Goal: Transaction & Acquisition: Book appointment/travel/reservation

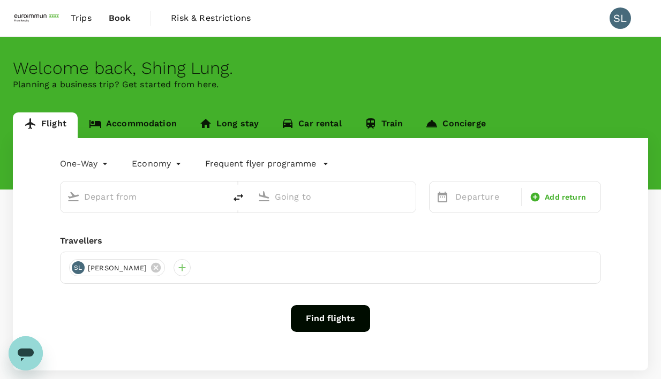
type input "roundtrip"
type input "Kuala Lumpur Intl ([GEOGRAPHIC_DATA])"
type input "Singapore Changi (SIN)"
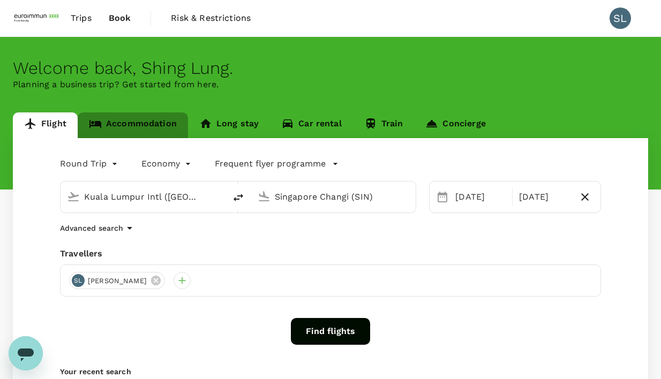
click at [160, 129] on link "Accommodation" at bounding box center [133, 126] width 110 height 26
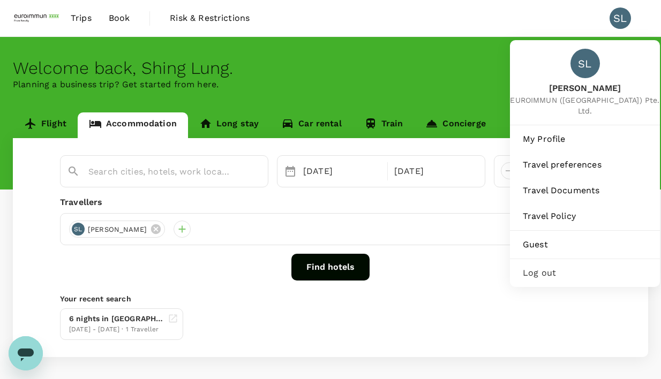
type input "[GEOGRAPHIC_DATA]"
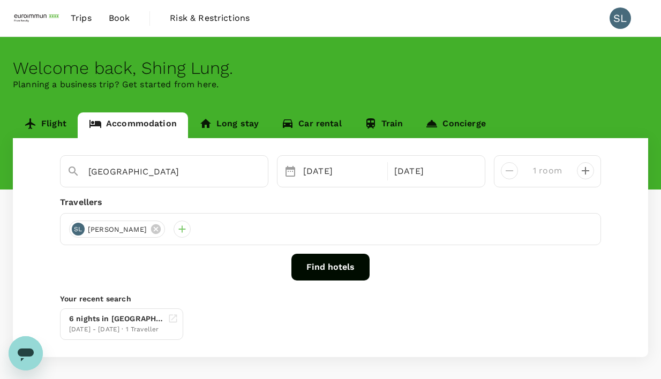
click at [73, 23] on span "Trips" at bounding box center [81, 18] width 21 height 13
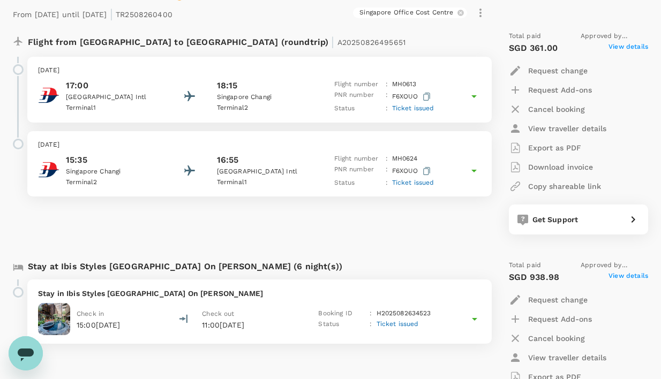
scroll to position [214, 0]
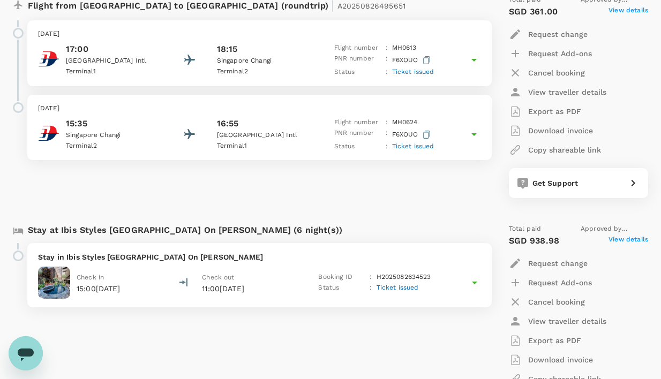
click at [423, 290] on div "Status : Ticket issued" at bounding box center [379, 288] width 122 height 11
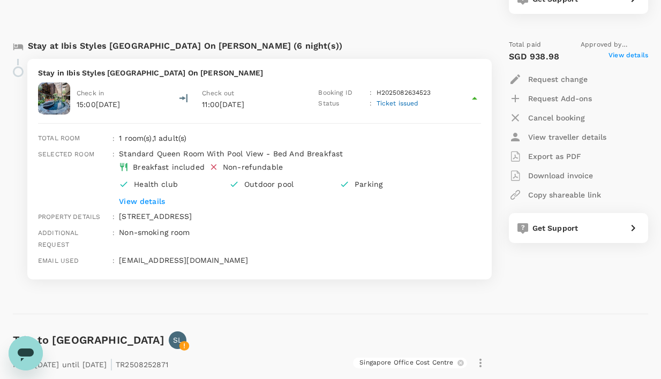
scroll to position [429, 0]
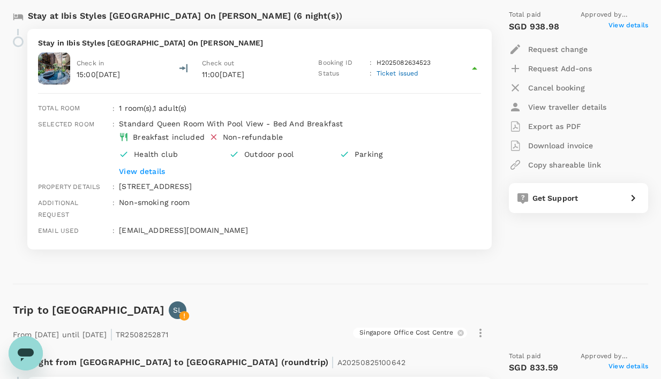
click at [144, 172] on p "View details" at bounding box center [284, 171] width 331 height 11
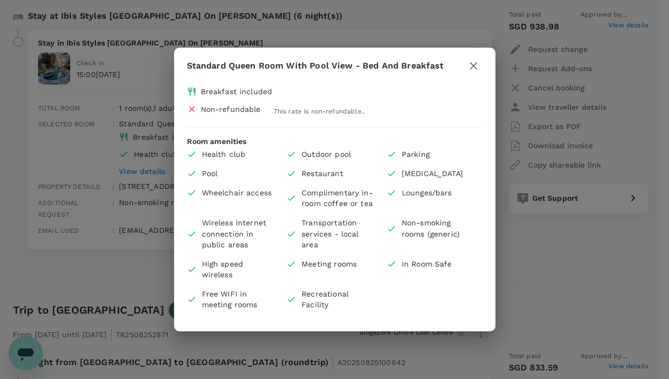
click at [473, 65] on icon "button" at bounding box center [474, 66] width 8 height 8
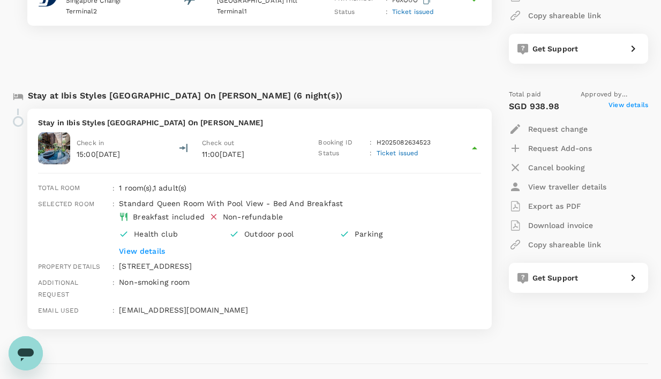
scroll to position [322, 0]
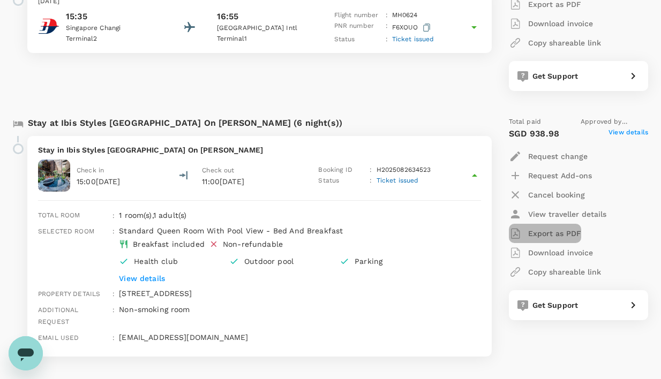
click at [556, 231] on p "Export as PDF" at bounding box center [554, 233] width 53 height 11
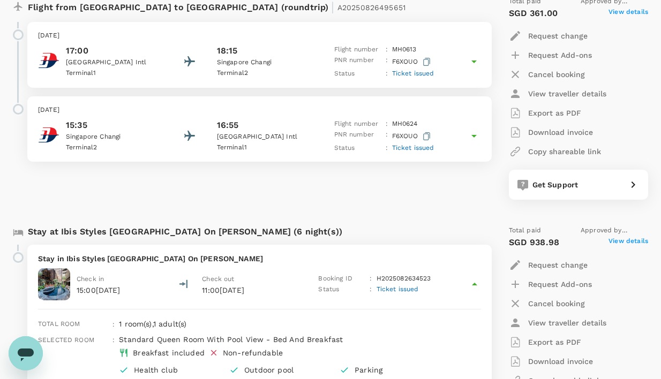
scroll to position [161, 0]
